Goal: Task Accomplishment & Management: Complete application form

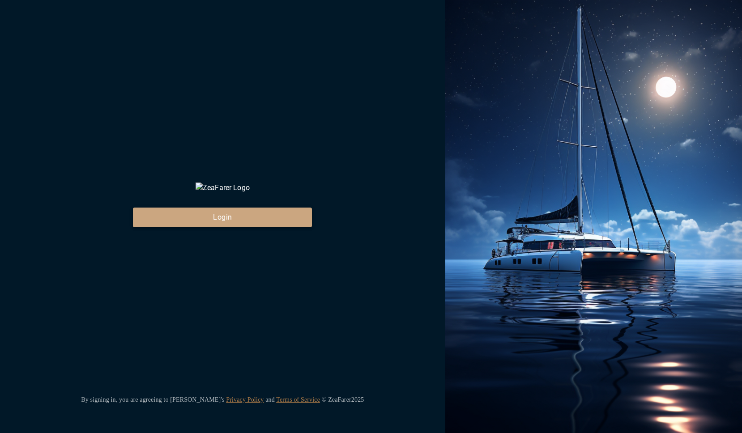
click at [241, 227] on button "Login" at bounding box center [222, 218] width 179 height 20
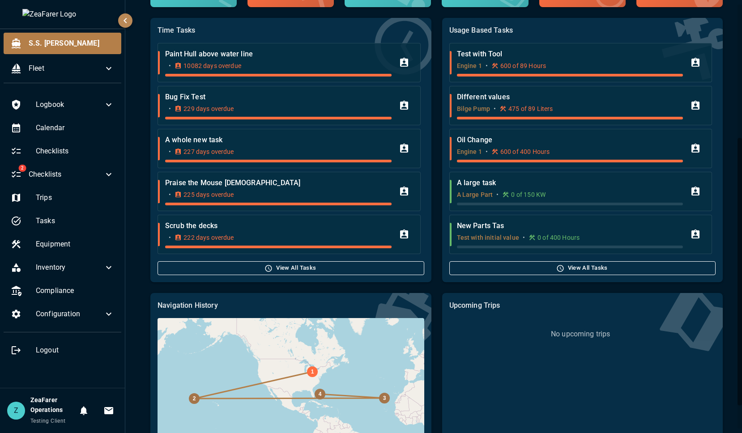
scroll to position [224, 0]
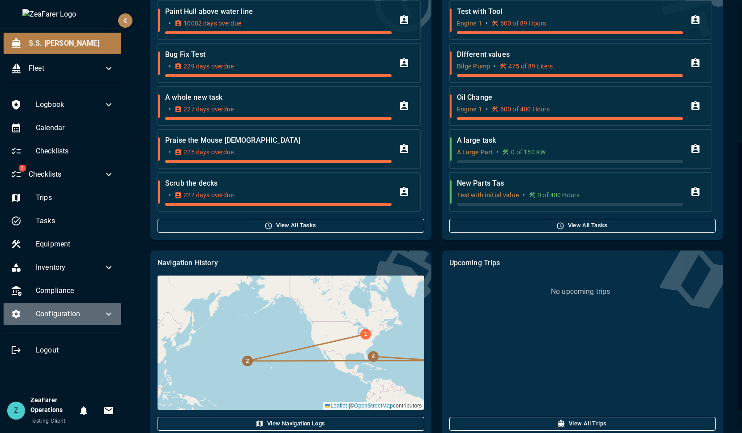
click at [84, 310] on span "Configuration" at bounding box center [70, 314] width 68 height 11
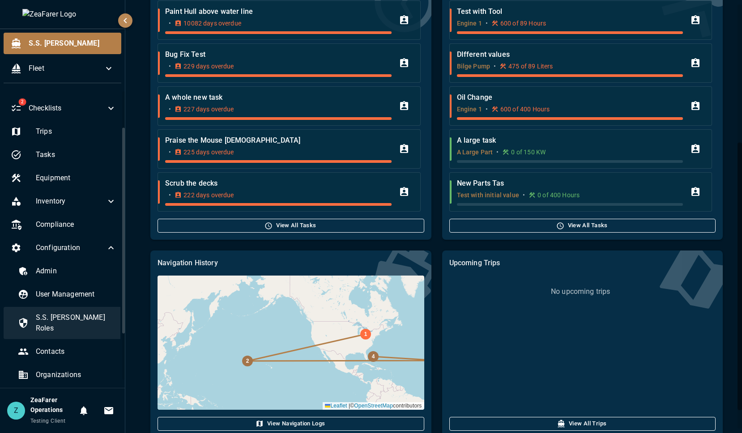
scroll to position [120, 0]
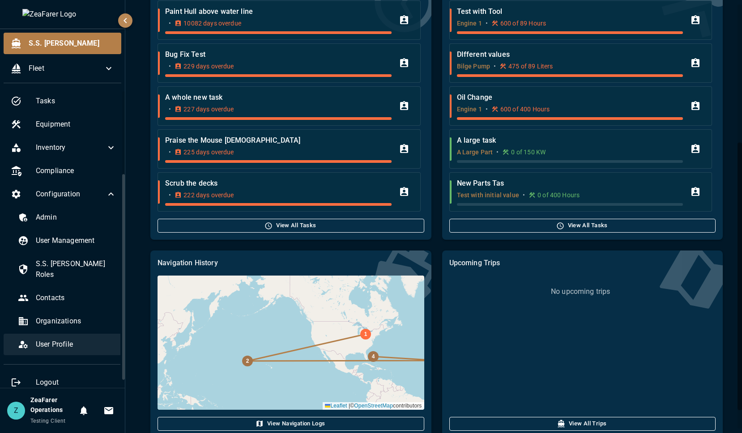
click at [62, 339] on span "User Profile" at bounding box center [76, 344] width 81 height 11
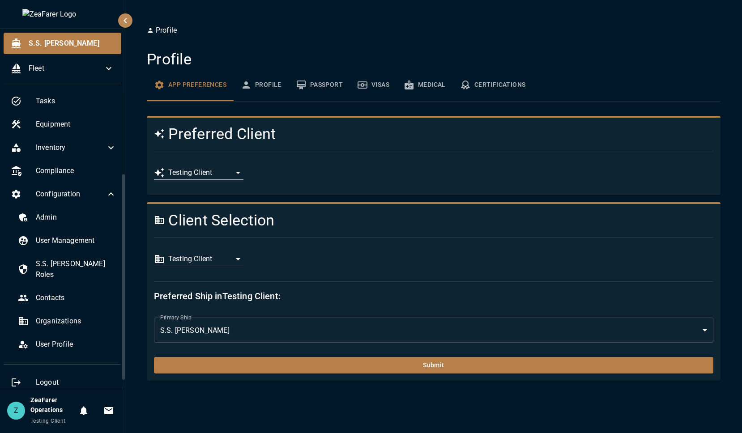
click at [221, 259] on body "**********" at bounding box center [371, 216] width 742 height 433
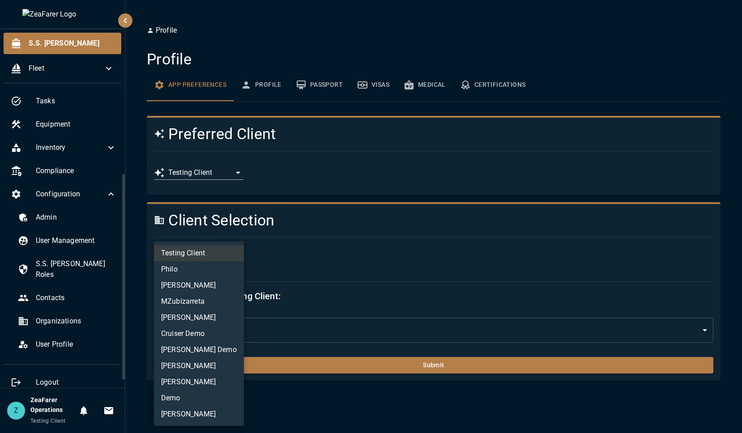
click at [203, 407] on li "[PERSON_NAME]" at bounding box center [199, 414] width 90 height 16
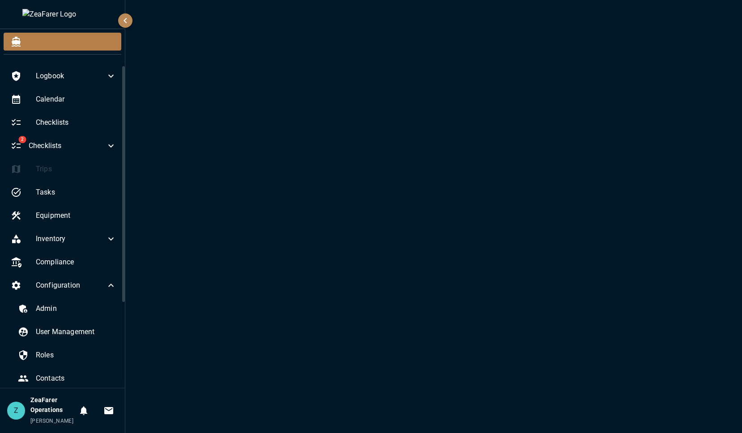
scroll to position [113, 0]
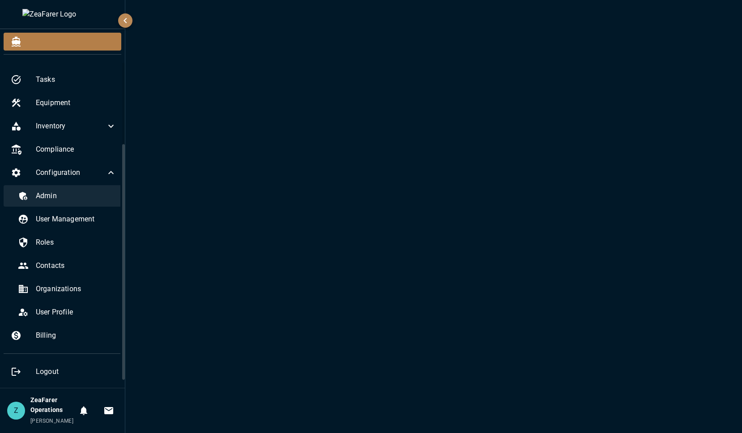
click at [83, 196] on span "Admin" at bounding box center [76, 196] width 81 height 11
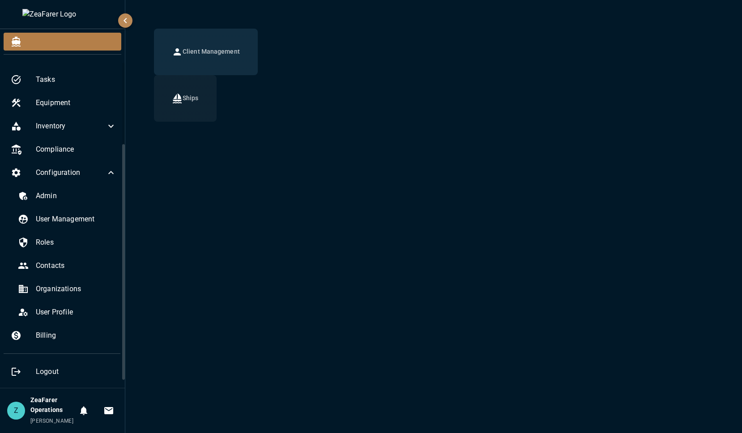
click at [182, 112] on button "Ships" at bounding box center [185, 98] width 63 height 47
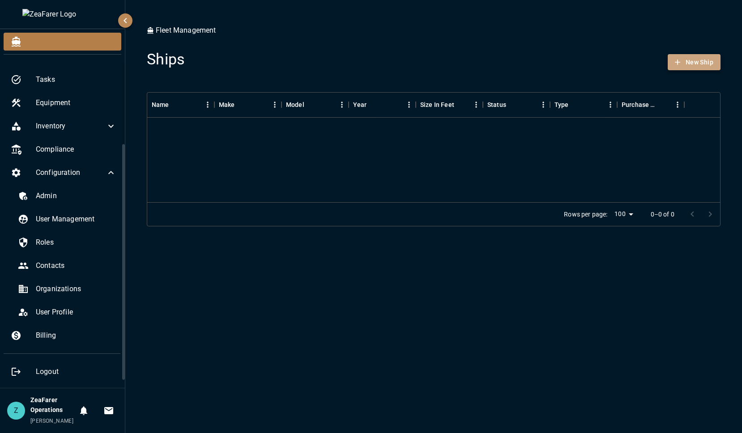
click at [679, 62] on icon "button" at bounding box center [677, 62] width 9 height 9
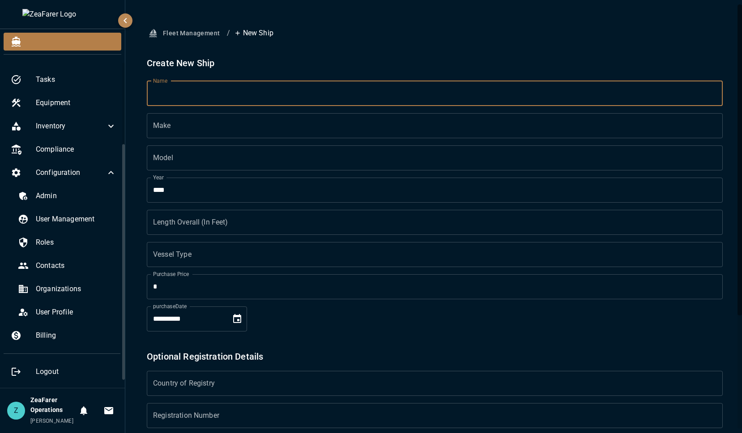
click at [243, 95] on input "Name" at bounding box center [435, 93] width 576 height 25
type input "******"
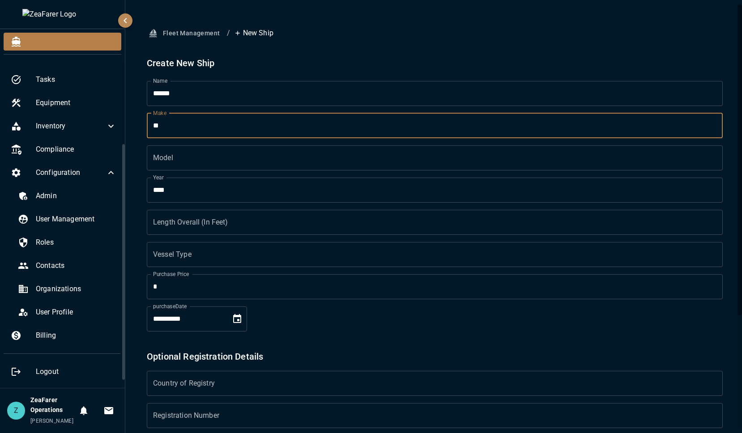
type input "********"
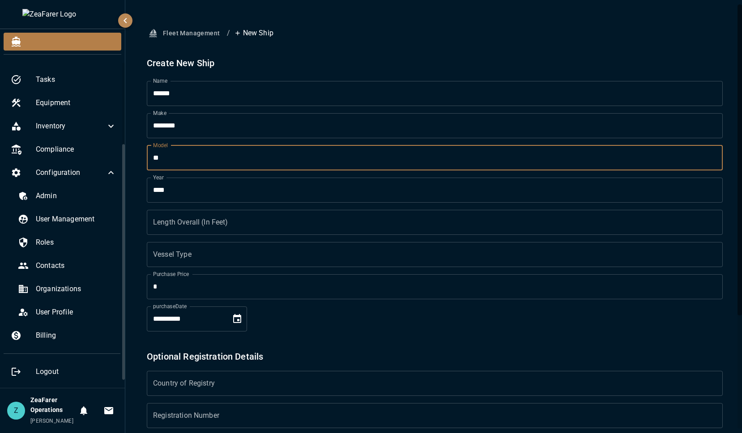
type input "**"
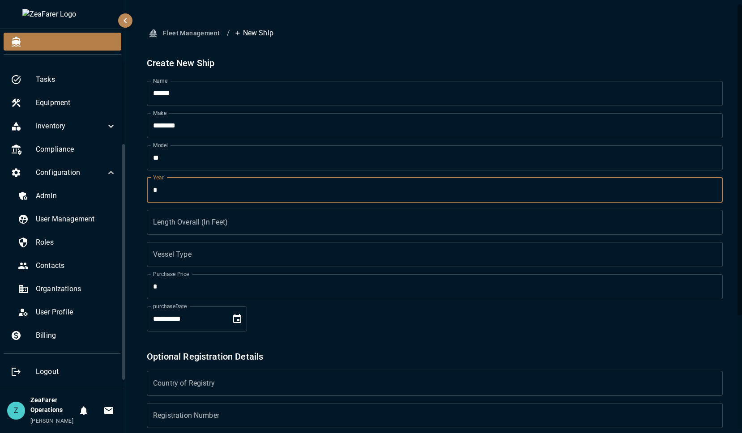
type input "****"
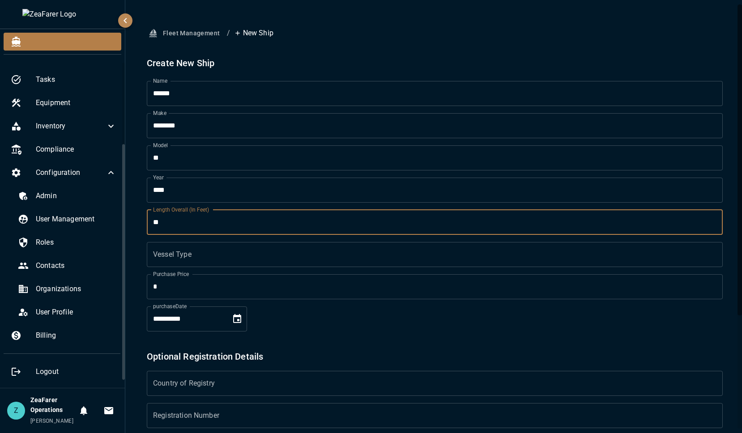
type input "**"
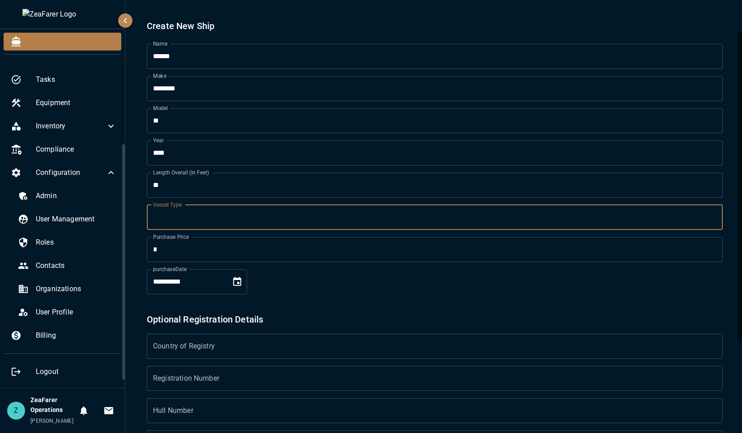
scroll to position [45, 0]
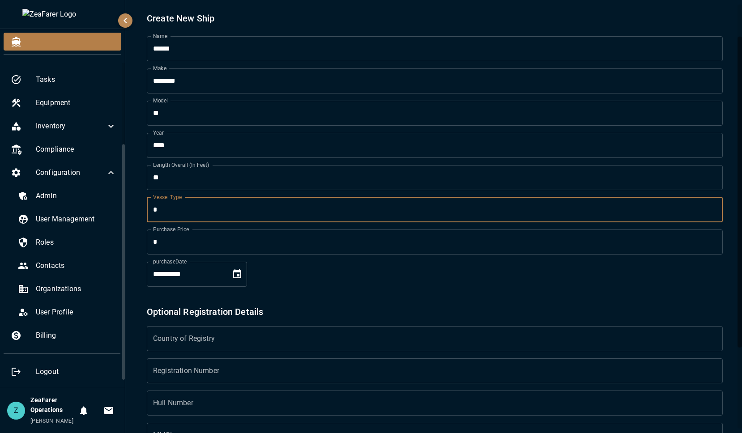
type input "********"
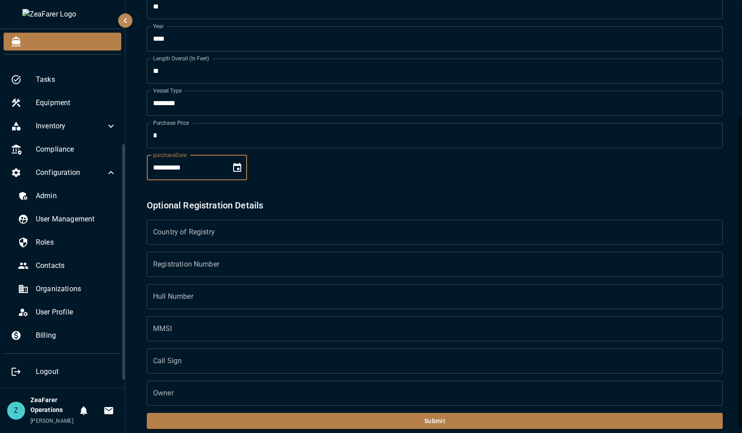
scroll to position [158, 0]
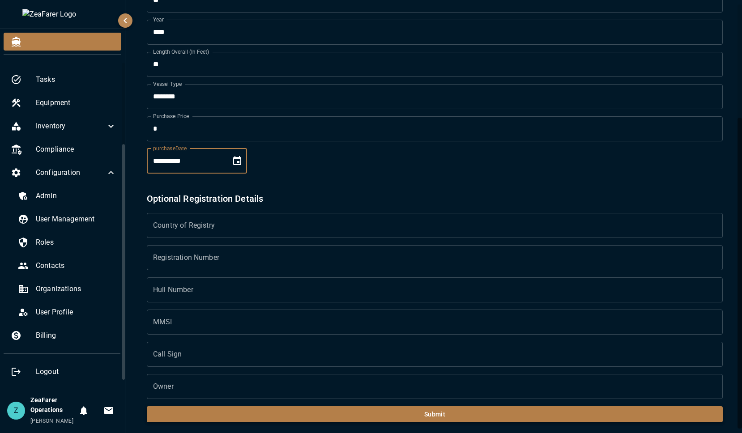
click at [405, 413] on button "Submit" at bounding box center [435, 414] width 576 height 17
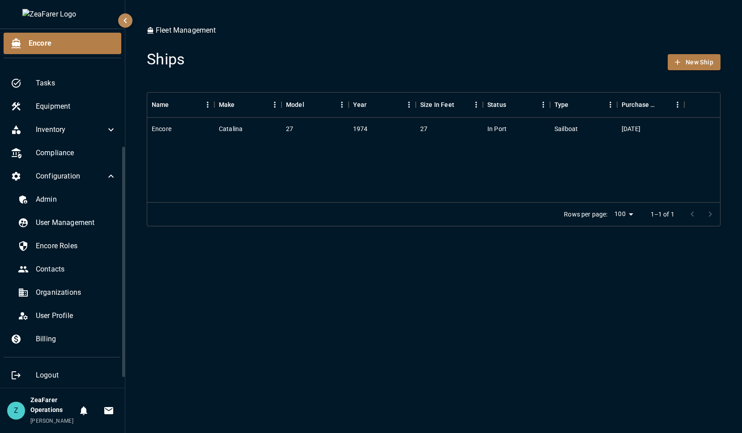
click at [279, 351] on div "Fleet Management Ships New Ship Name Make Model Year Size In Feet Status Type P…" at bounding box center [433, 216] width 616 height 433
click at [72, 228] on div "User Management" at bounding box center [67, 222] width 113 height 21
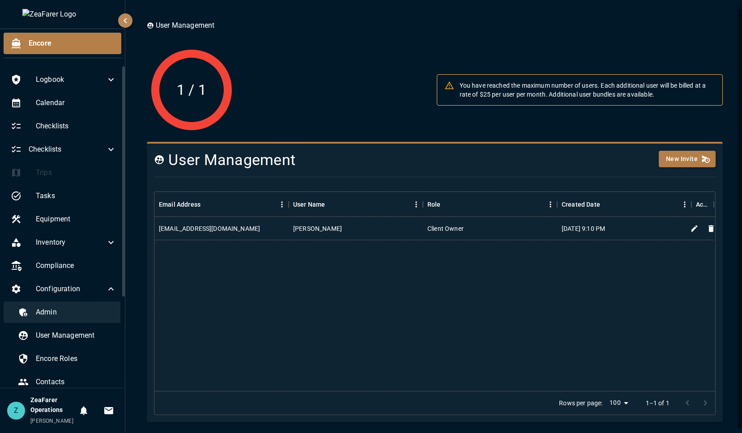
click at [68, 316] on span "Admin" at bounding box center [76, 312] width 81 height 11
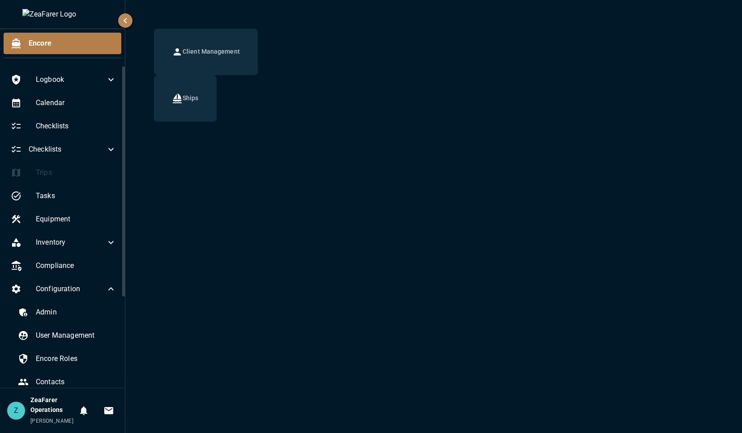
click at [189, 127] on div "Client Management Ships" at bounding box center [433, 216] width 616 height 433
click at [192, 108] on button "Ships" at bounding box center [185, 98] width 63 height 47
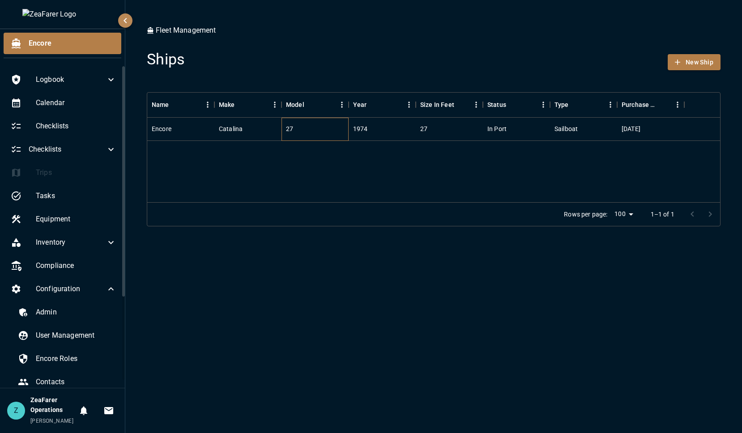
click at [284, 131] on div "27" at bounding box center [314, 129] width 67 height 23
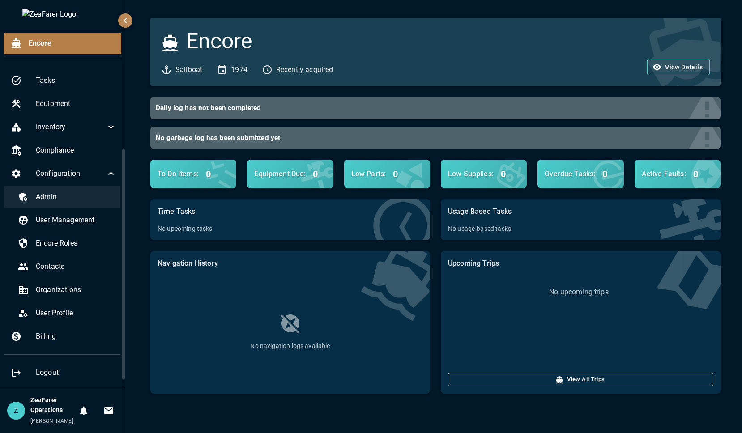
scroll to position [116, 0]
click at [79, 199] on span "Admin" at bounding box center [76, 196] width 81 height 11
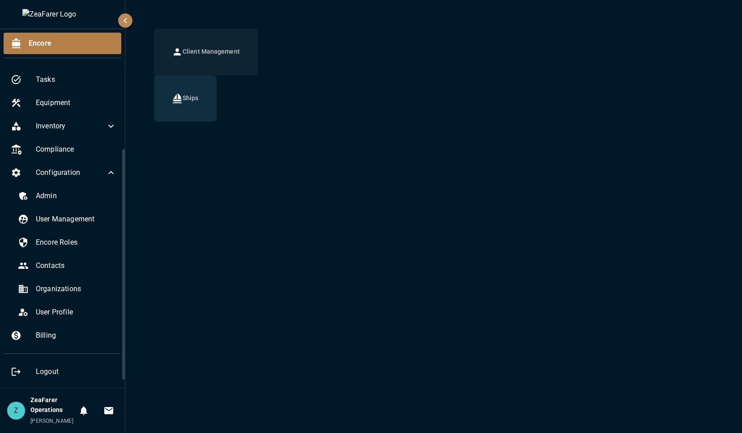
click at [212, 56] on h6 "Client Management" at bounding box center [210, 52] width 57 height 10
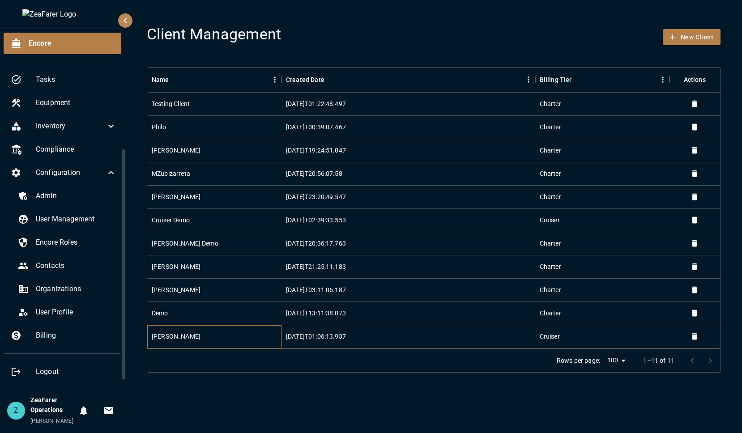
click at [229, 336] on div "[PERSON_NAME]" at bounding box center [214, 336] width 134 height 23
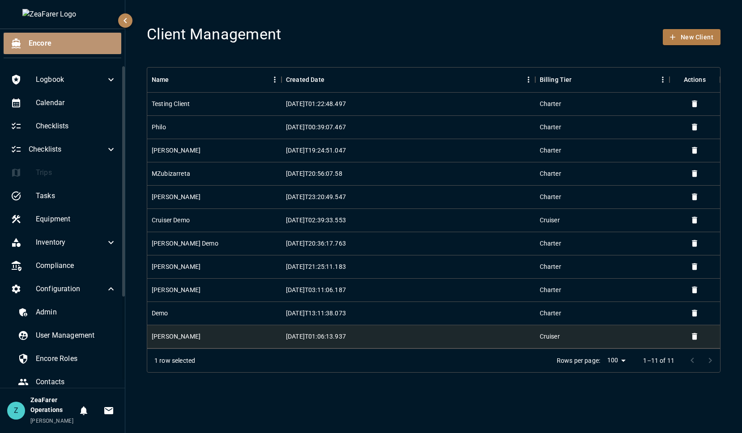
click at [59, 40] on span "Encore" at bounding box center [71, 43] width 85 height 11
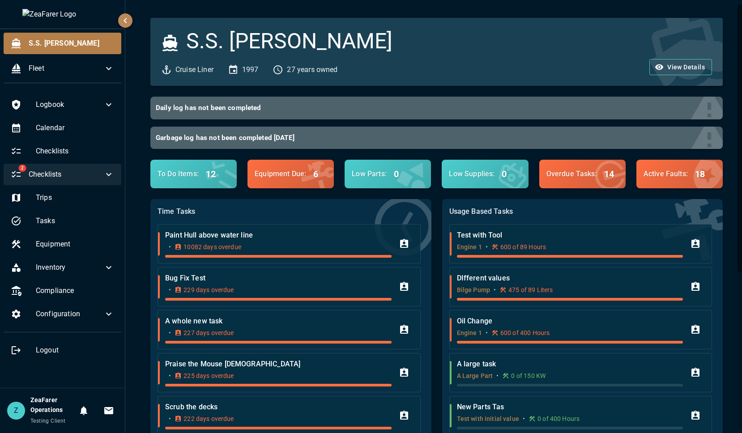
click at [111, 175] on icon at bounding box center [108, 174] width 11 height 11
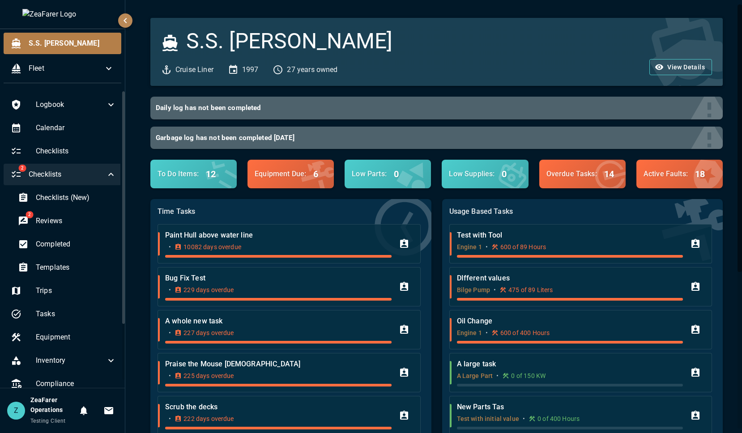
click at [111, 175] on div "2 Checklists" at bounding box center [64, 174] width 120 height 21
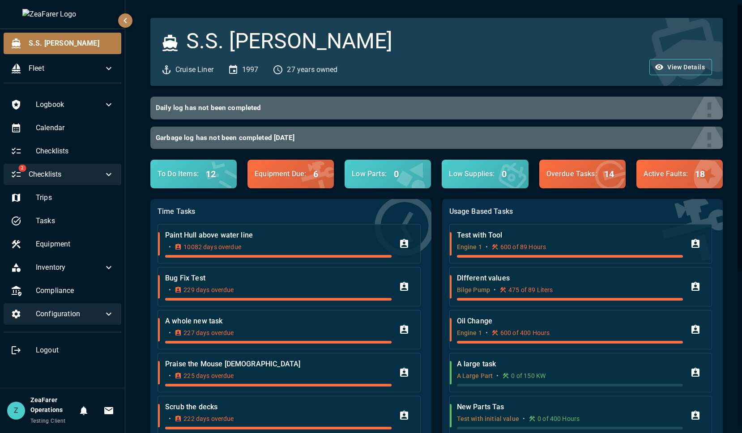
click at [113, 314] on icon at bounding box center [108, 314] width 11 height 11
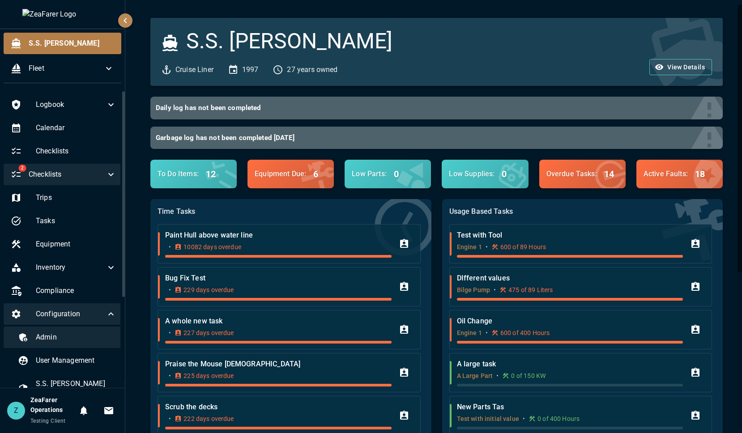
click at [85, 329] on div "Admin" at bounding box center [67, 337] width 113 height 21
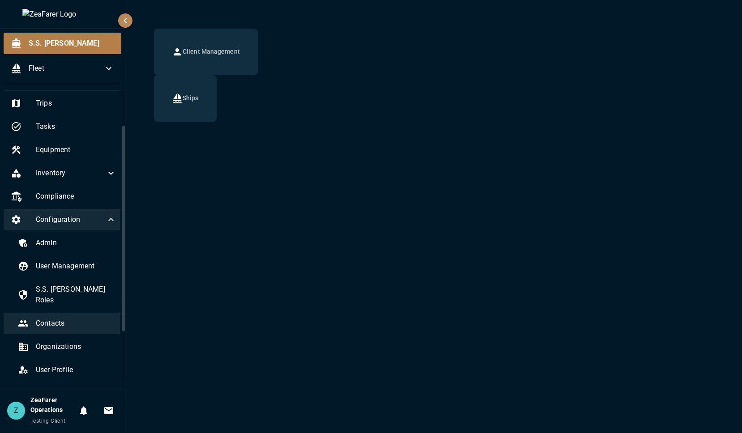
scroll to position [120, 0]
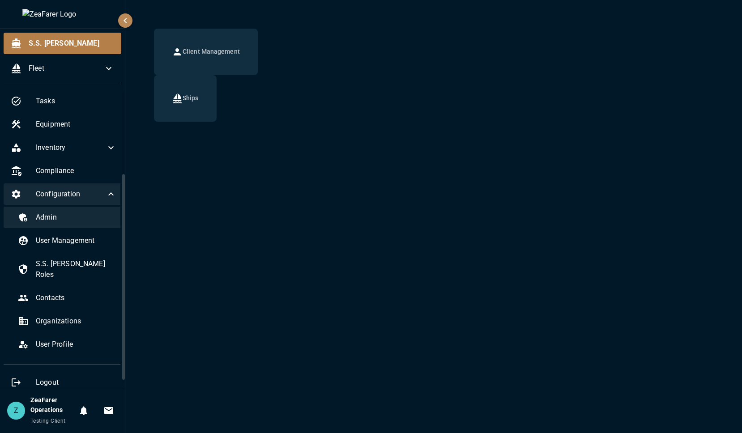
click at [62, 224] on div "Admin" at bounding box center [67, 217] width 113 height 21
click at [50, 222] on span "Admin" at bounding box center [76, 217] width 81 height 11
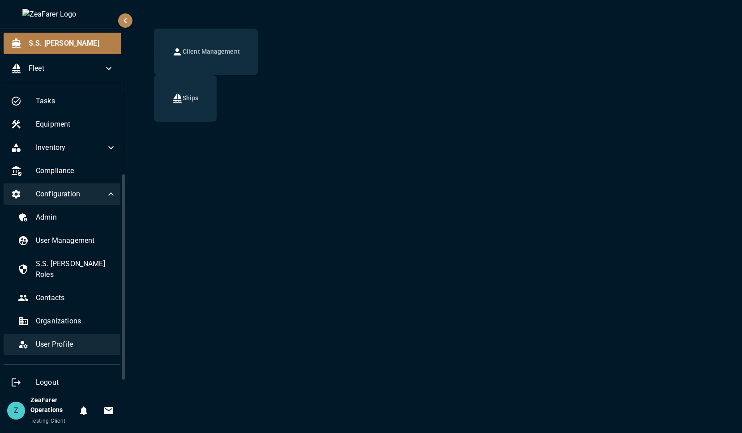
click at [63, 339] on span "User Profile" at bounding box center [76, 344] width 81 height 11
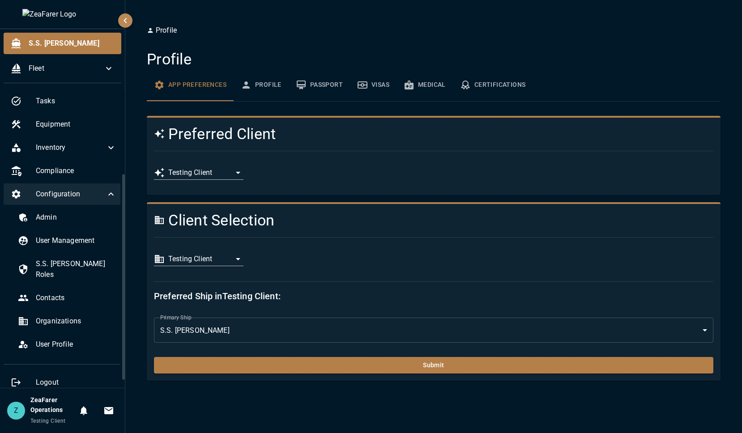
click at [218, 255] on body "**********" at bounding box center [371, 216] width 742 height 433
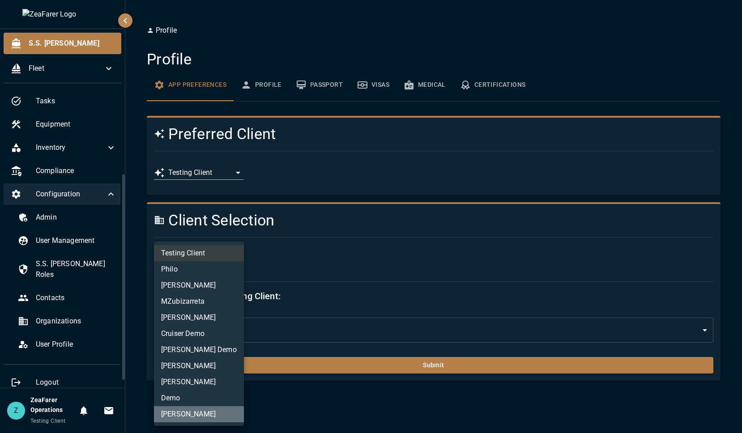
click at [221, 412] on li "[PERSON_NAME]" at bounding box center [199, 414] width 90 height 16
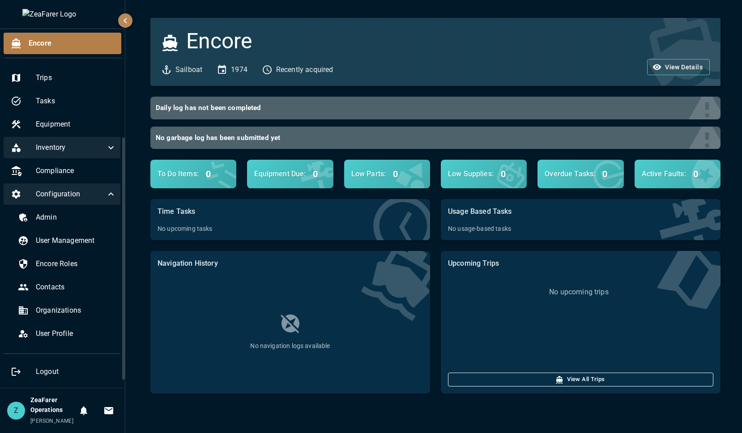
click at [80, 150] on span "Inventory" at bounding box center [71, 147] width 70 height 11
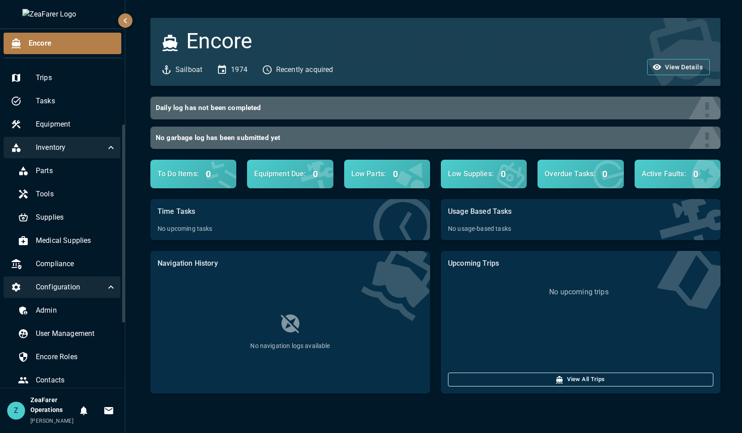
click at [96, 140] on div "Inventory" at bounding box center [64, 147] width 120 height 21
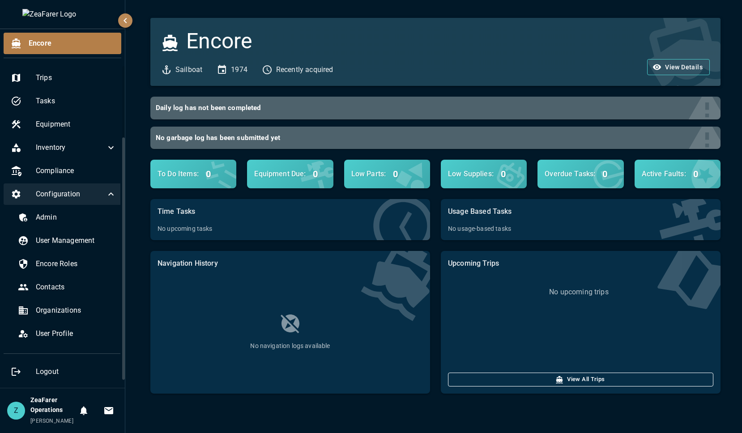
click at [237, 16] on div "Encore Sailboat 1974 Recently acquired View Details" at bounding box center [430, 46] width 581 height 79
click at [215, 43] on h3 "Encore" at bounding box center [219, 41] width 66 height 25
click at [246, 34] on h3 "Encore" at bounding box center [219, 41] width 66 height 25
click at [316, 411] on div "Encore Sailboat 1974 Recently acquired View Details Daily log has not been comp…" at bounding box center [433, 216] width 616 height 433
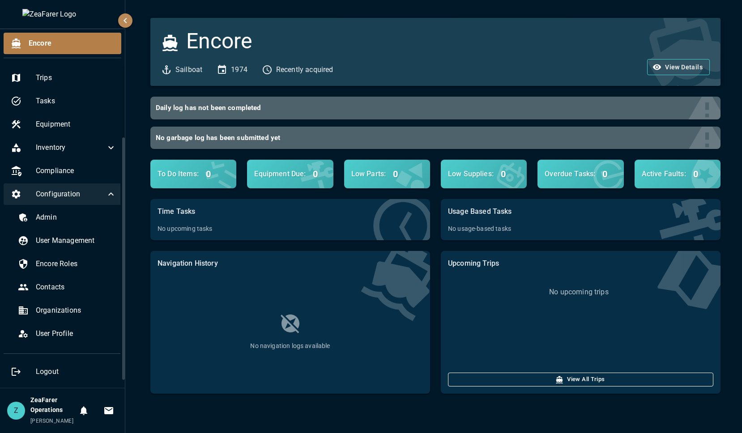
click at [378, 402] on div "Encore Sailboat 1974 Recently acquired View Details Daily log has not been comp…" at bounding box center [433, 216] width 616 height 433
click at [726, 406] on div "Encore Sailboat 1974 Recently acquired View Details Daily log has not been comp…" at bounding box center [433, 216] width 616 height 433
click at [108, 192] on icon at bounding box center [111, 194] width 11 height 11
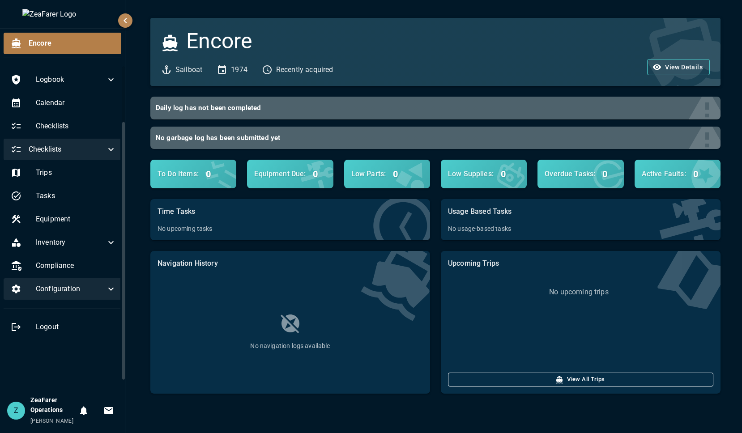
scroll to position [0, 0]
click at [105, 235] on div "Inventory" at bounding box center [63, 242] width 118 height 21
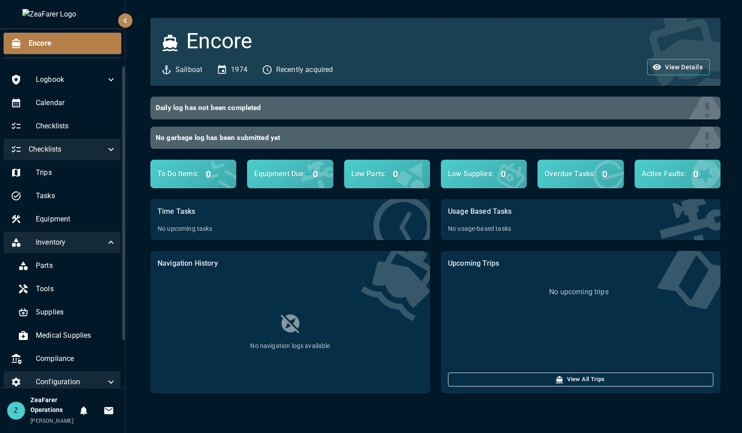
click at [110, 247] on div "Inventory" at bounding box center [64, 242] width 120 height 21
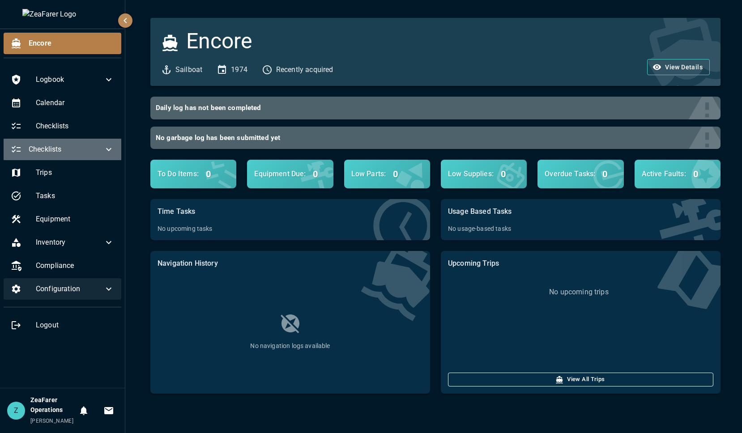
click at [107, 150] on icon at bounding box center [108, 149] width 5 height 3
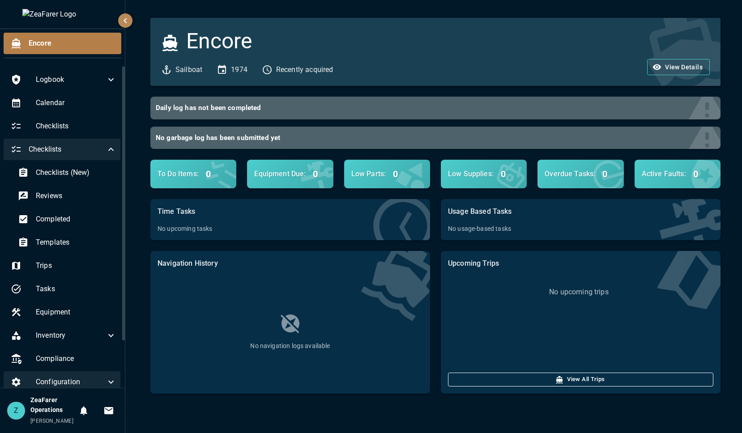
click at [107, 150] on icon at bounding box center [111, 149] width 11 height 11
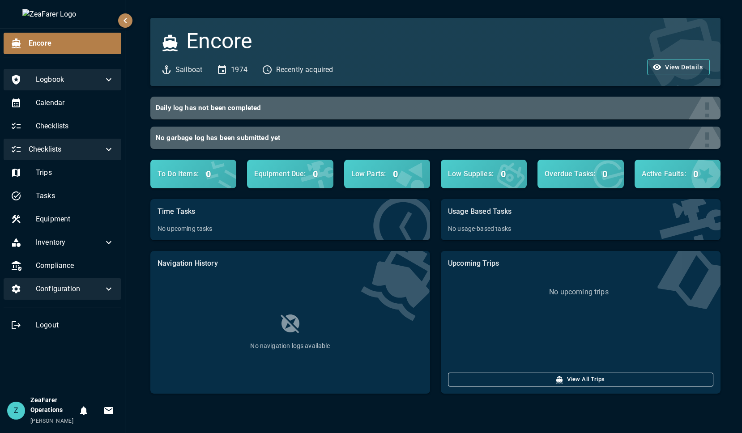
click at [113, 81] on icon at bounding box center [108, 79] width 11 height 11
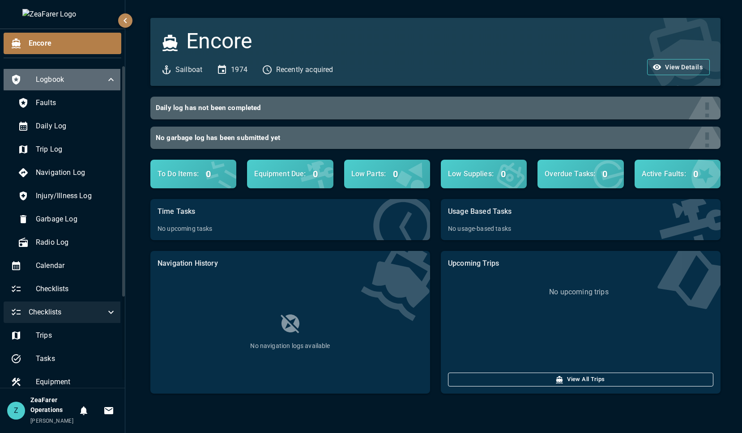
click at [113, 81] on div "Logbook" at bounding box center [64, 79] width 120 height 21
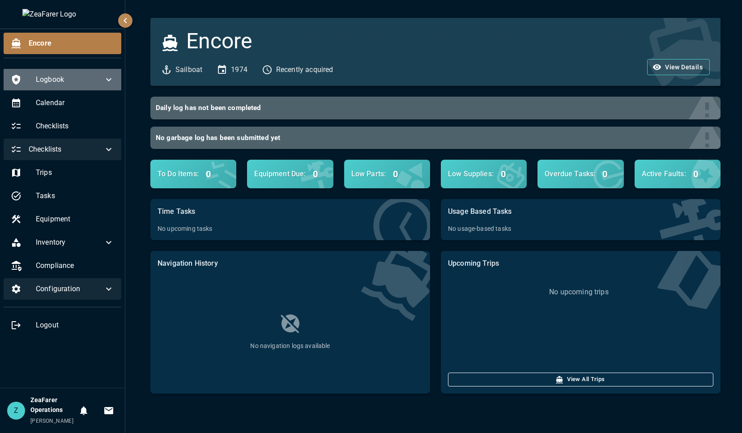
click at [113, 73] on div "Logbook" at bounding box center [63, 79] width 118 height 21
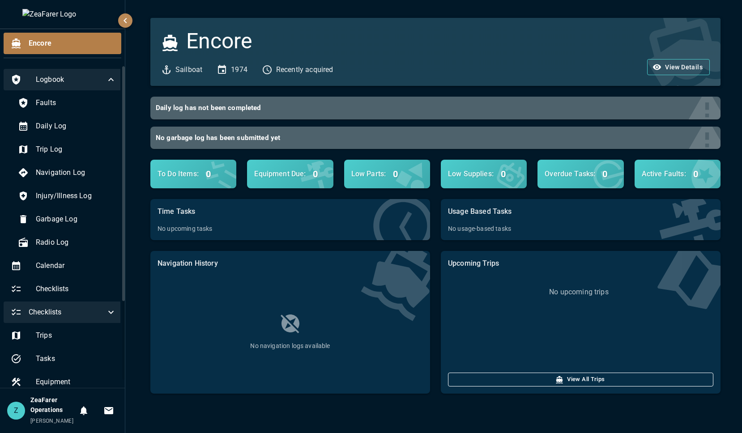
click at [112, 76] on div "Logbook" at bounding box center [64, 79] width 120 height 21
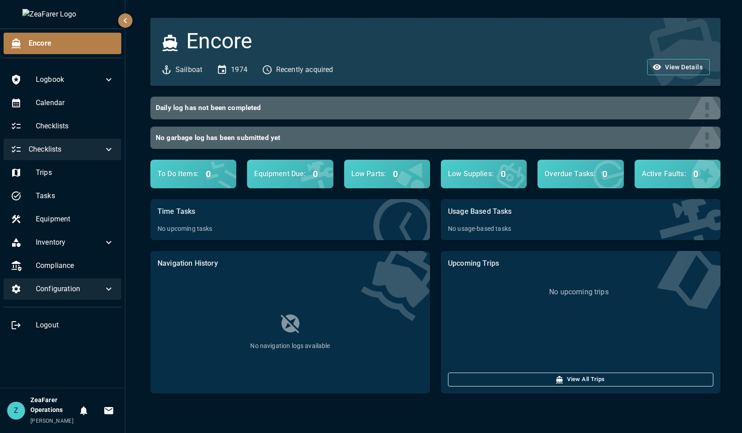
click at [108, 148] on icon at bounding box center [108, 149] width 11 height 11
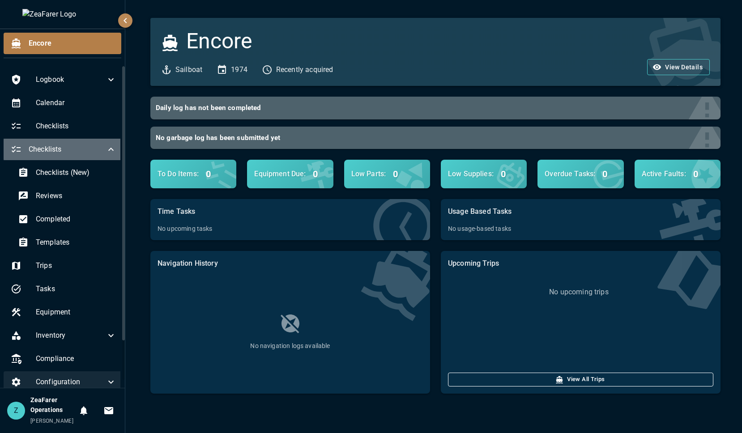
click at [107, 148] on icon at bounding box center [111, 149] width 11 height 11
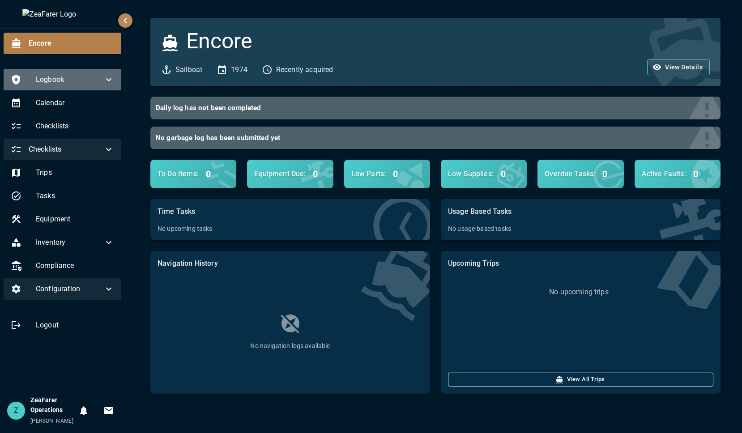
click at [112, 84] on icon at bounding box center [108, 79] width 11 height 11
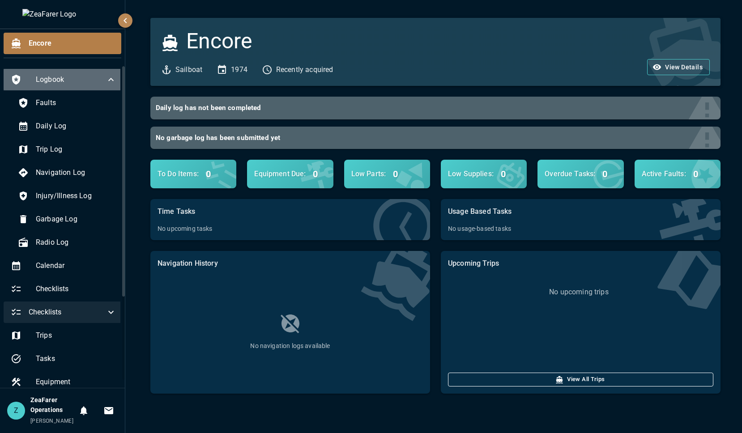
click at [112, 84] on div "Logbook" at bounding box center [64, 79] width 120 height 21
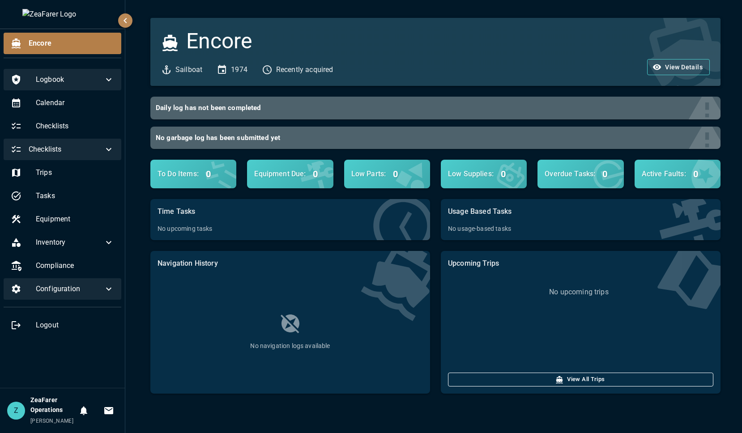
click at [105, 142] on div "Checklists" at bounding box center [63, 149] width 118 height 21
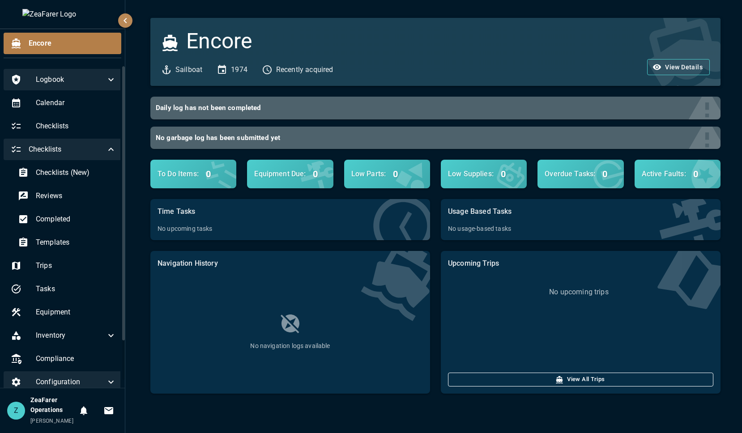
click at [105, 142] on div "Checklists" at bounding box center [64, 149] width 120 height 21
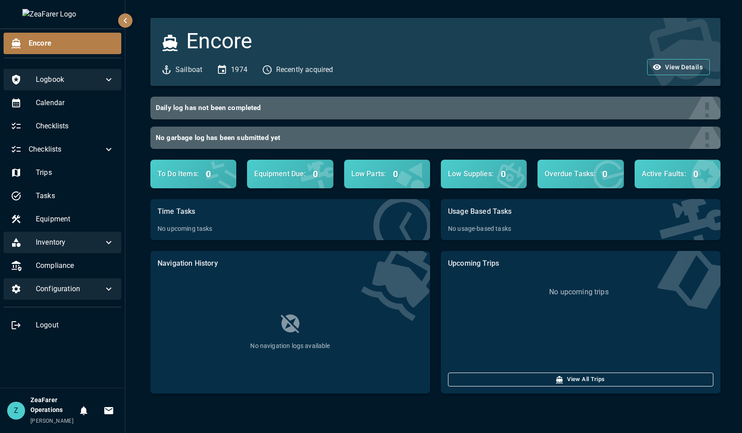
click at [113, 242] on icon at bounding box center [108, 242] width 11 height 11
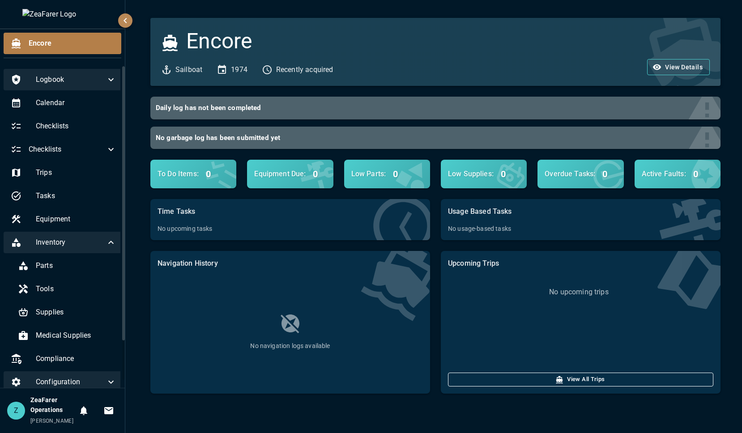
click at [113, 243] on div "Inventory" at bounding box center [64, 242] width 120 height 21
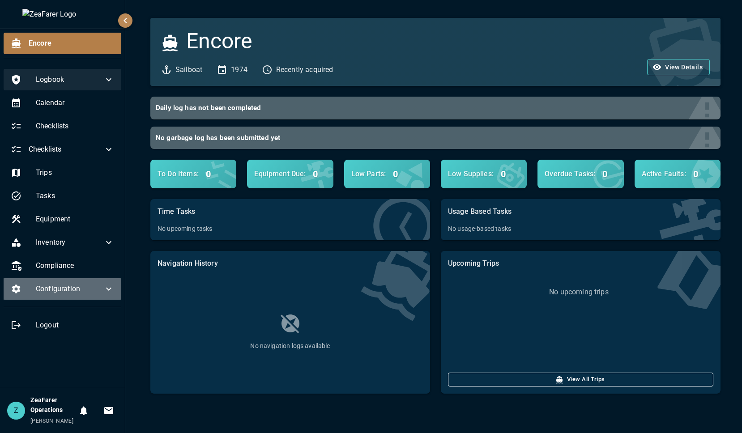
click at [107, 284] on icon at bounding box center [108, 289] width 11 height 11
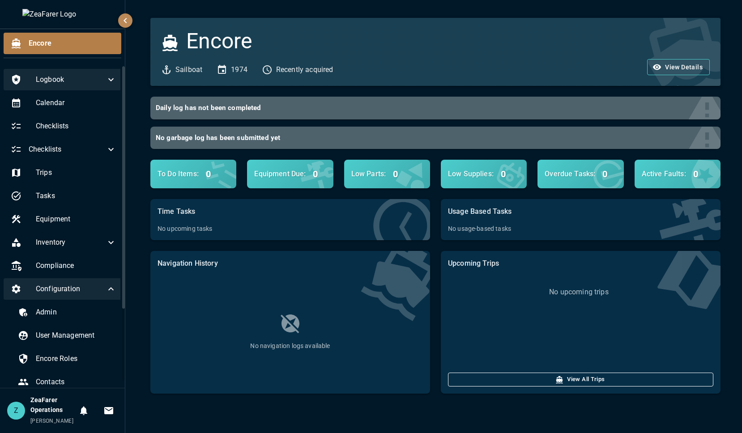
click at [106, 293] on icon at bounding box center [111, 289] width 11 height 11
click at [106, 294] on icon at bounding box center [108, 289] width 11 height 11
click at [111, 290] on div "Configuration" at bounding box center [64, 288] width 120 height 21
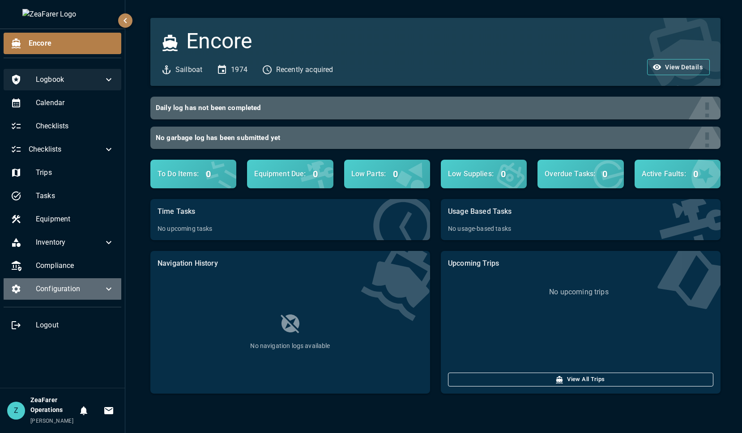
click at [110, 286] on icon at bounding box center [108, 289] width 11 height 11
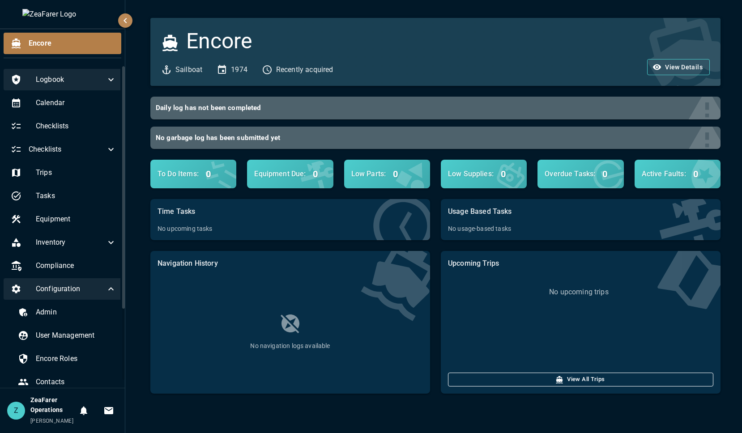
click at [110, 286] on div "Configuration" at bounding box center [64, 288] width 120 height 21
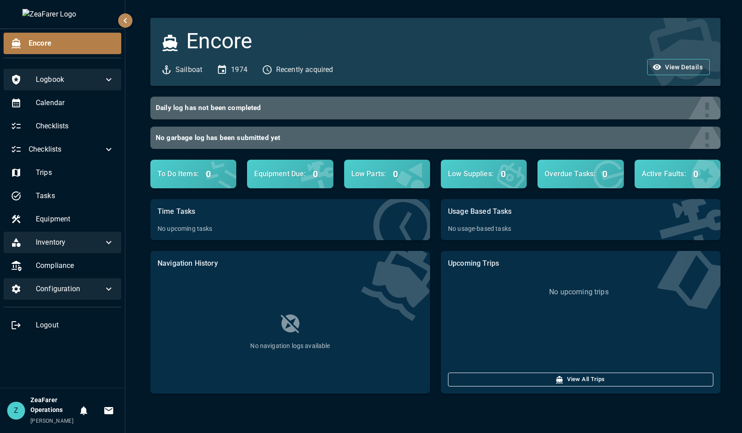
click at [106, 242] on icon at bounding box center [108, 242] width 11 height 11
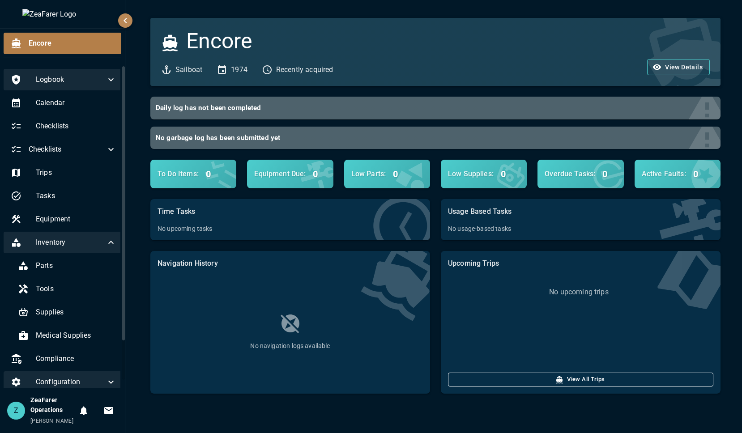
click at [106, 242] on icon at bounding box center [111, 242] width 11 height 11
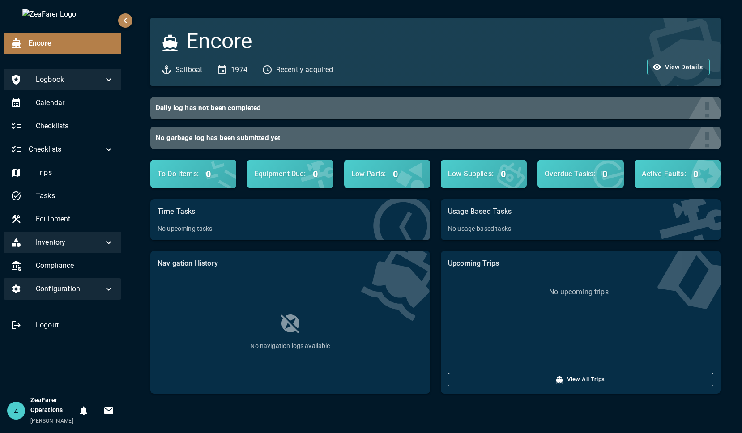
click at [107, 284] on icon at bounding box center [108, 289] width 11 height 11
click at [107, 284] on icon at bounding box center [111, 289] width 11 height 11
click at [106, 288] on icon at bounding box center [108, 289] width 11 height 11
click at [106, 288] on icon at bounding box center [111, 289] width 11 height 11
click at [108, 239] on icon at bounding box center [108, 242] width 11 height 11
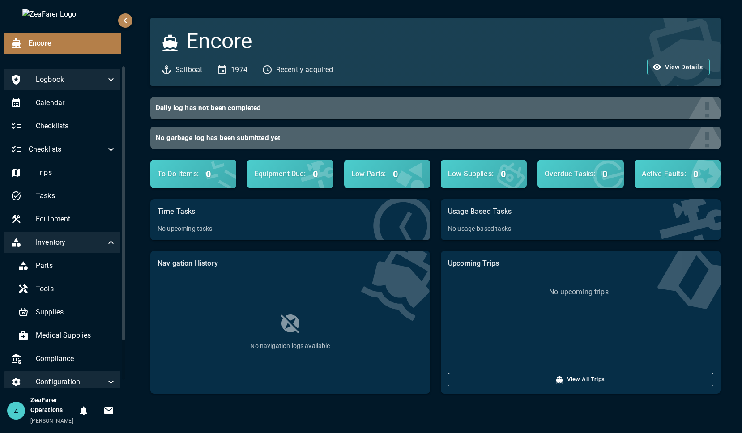
click at [108, 239] on icon at bounding box center [111, 242] width 11 height 11
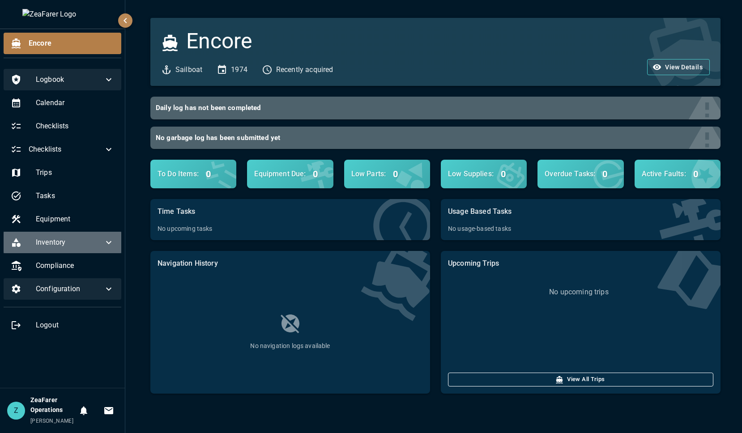
click at [108, 241] on icon at bounding box center [108, 242] width 11 height 11
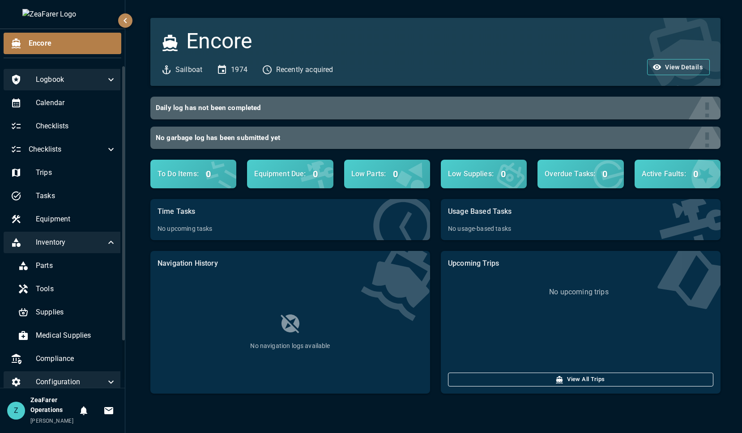
click at [108, 241] on icon at bounding box center [111, 242] width 11 height 11
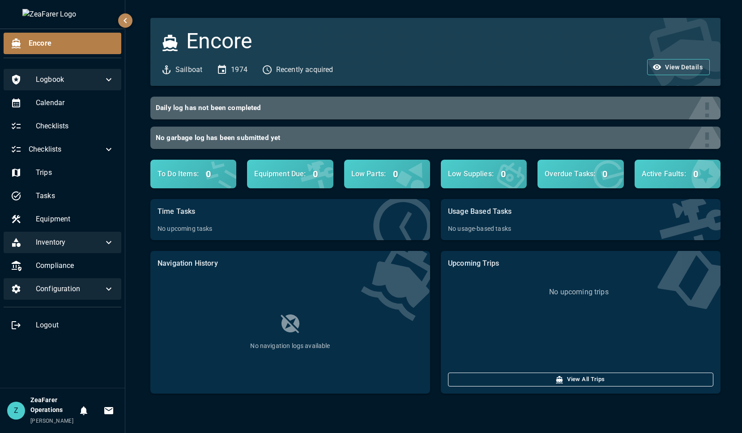
click at [106, 285] on icon at bounding box center [108, 289] width 11 height 11
click at [107, 290] on icon at bounding box center [111, 289] width 11 height 11
click at [280, 11] on div "Encore Sailboat 1974 Recently acquired View Details" at bounding box center [430, 46] width 581 height 79
click at [461, 416] on div "Encore Sailboat 1974 Recently acquired View Details Daily log has not been comp…" at bounding box center [433, 216] width 616 height 433
click at [108, 149] on icon at bounding box center [108, 149] width 11 height 11
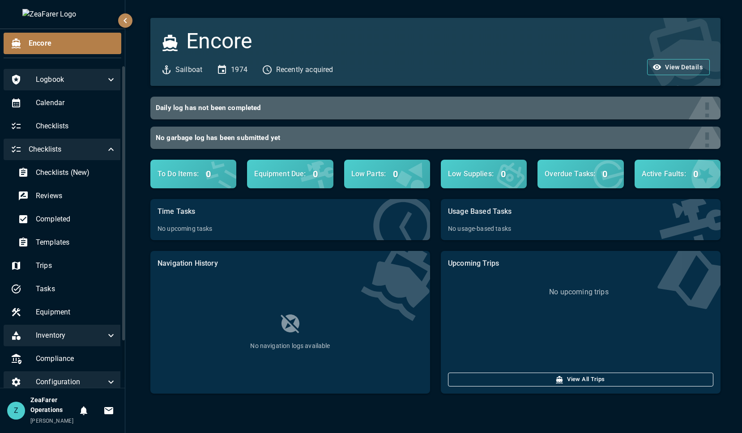
click at [108, 149] on icon at bounding box center [111, 149] width 11 height 11
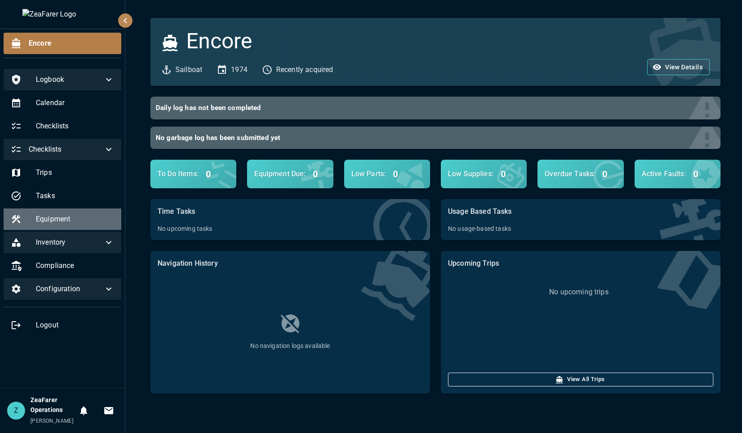
click at [84, 215] on span "Equipment" at bounding box center [75, 219] width 78 height 11
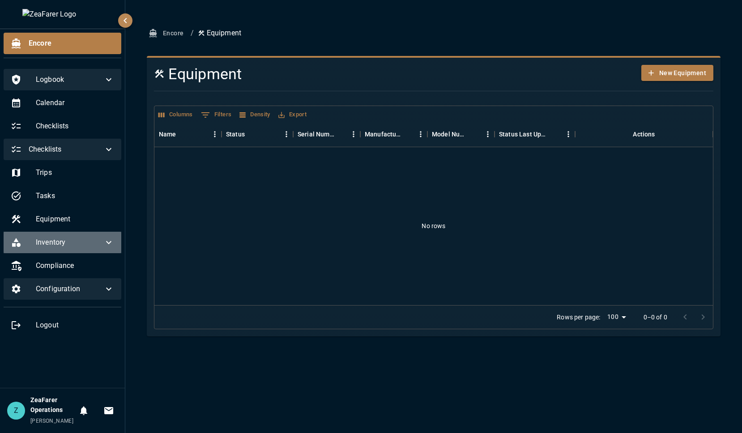
click at [105, 233] on div "Inventory" at bounding box center [63, 242] width 118 height 21
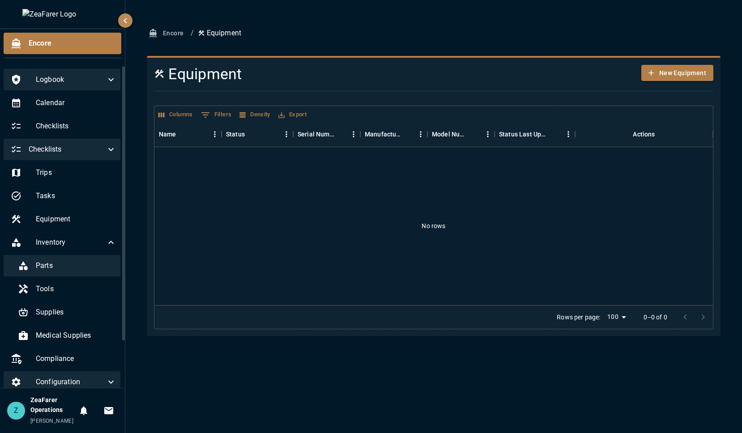
click at [102, 257] on div "Parts" at bounding box center [67, 265] width 113 height 21
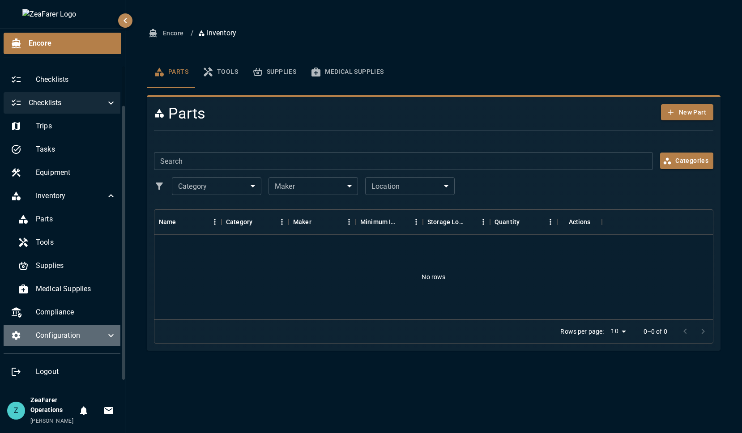
click at [81, 336] on span "Configuration" at bounding box center [71, 335] width 70 height 11
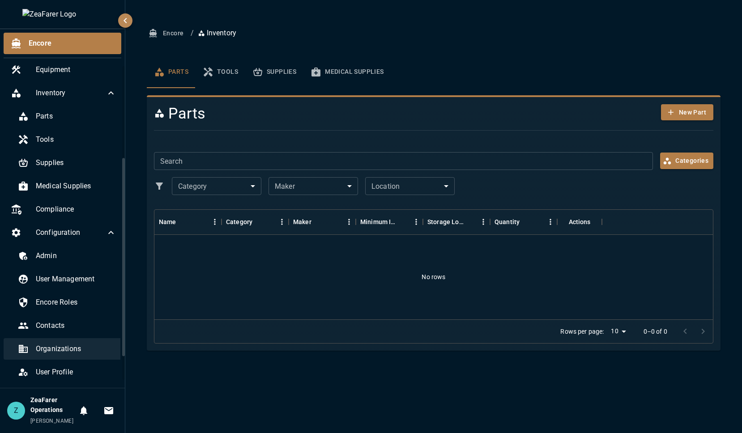
scroll to position [181, 0]
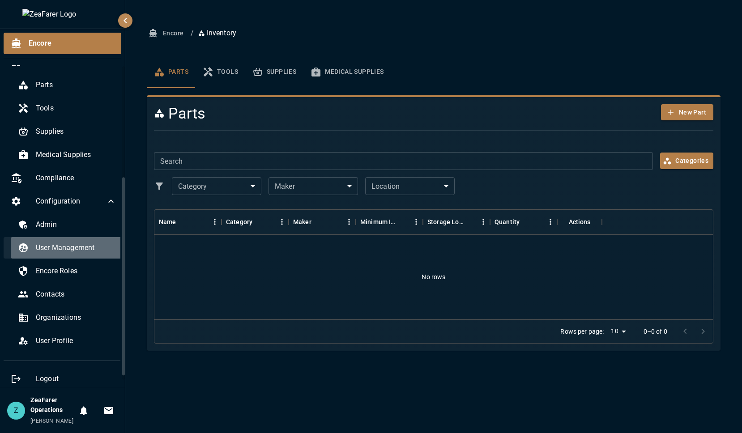
click at [80, 248] on span "User Management" at bounding box center [76, 247] width 81 height 11
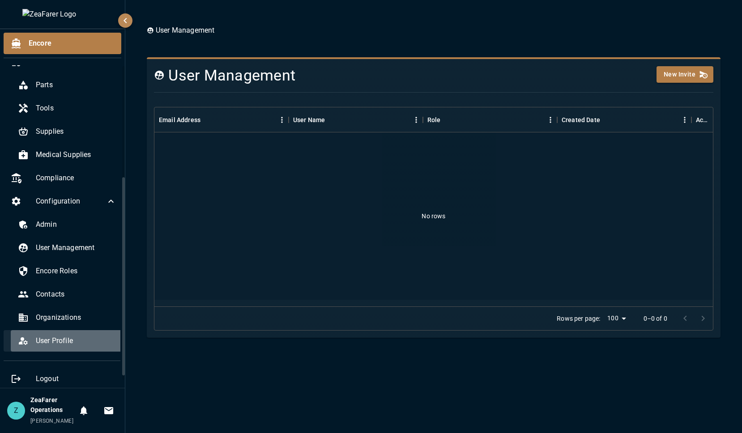
click at [73, 346] on span "User Profile" at bounding box center [76, 340] width 81 height 11
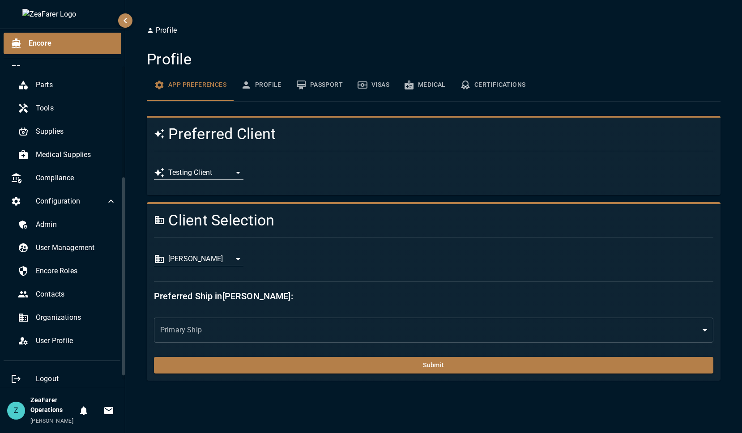
click at [203, 272] on div "**********" at bounding box center [198, 263] width 89 height 22
click at [208, 260] on body "**********" at bounding box center [371, 216] width 742 height 433
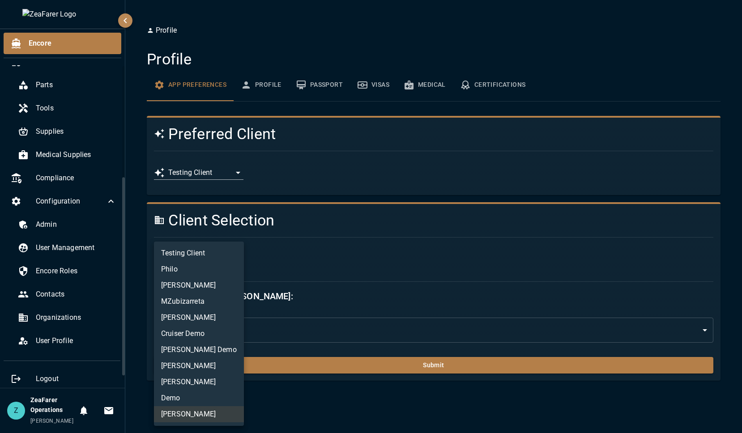
click at [195, 256] on li "Testing Client" at bounding box center [199, 253] width 90 height 16
click at [222, 258] on body "**********" at bounding box center [371, 216] width 742 height 433
click at [185, 255] on li "Testing Client" at bounding box center [199, 253] width 90 height 16
